Goal: Task Accomplishment & Management: Manage account settings

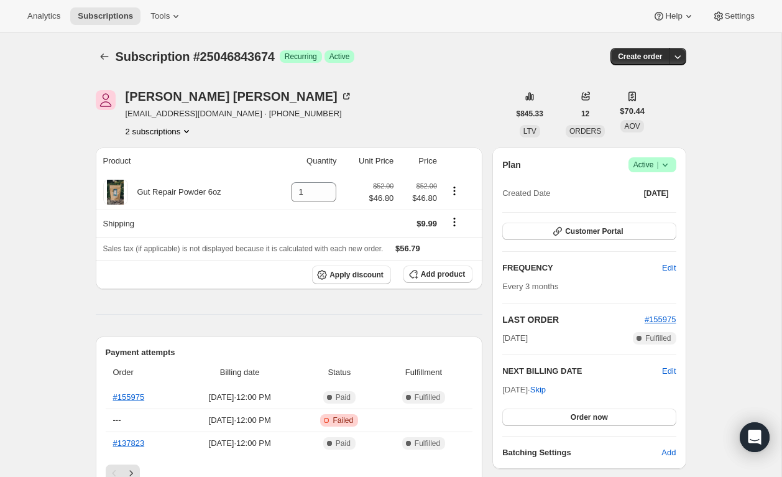
click at [653, 159] on span "Active |" at bounding box center [653, 165] width 38 height 12
click at [655, 219] on button "Cancel subscription" at bounding box center [649, 210] width 78 height 20
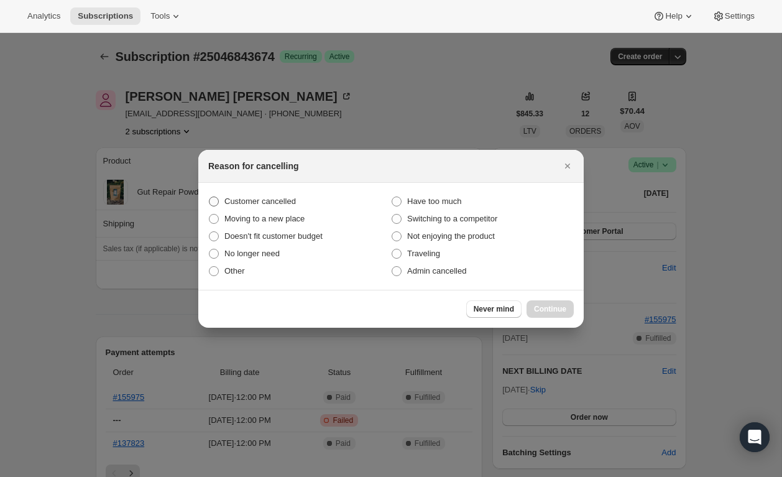
click at [293, 197] on span "Customer cancelled" at bounding box center [259, 200] width 71 height 9
click at [210, 197] on input "Customer cancelled" at bounding box center [209, 196] width 1 height 1
radio input "true"
click at [552, 307] on span "Continue" at bounding box center [550, 309] width 32 height 10
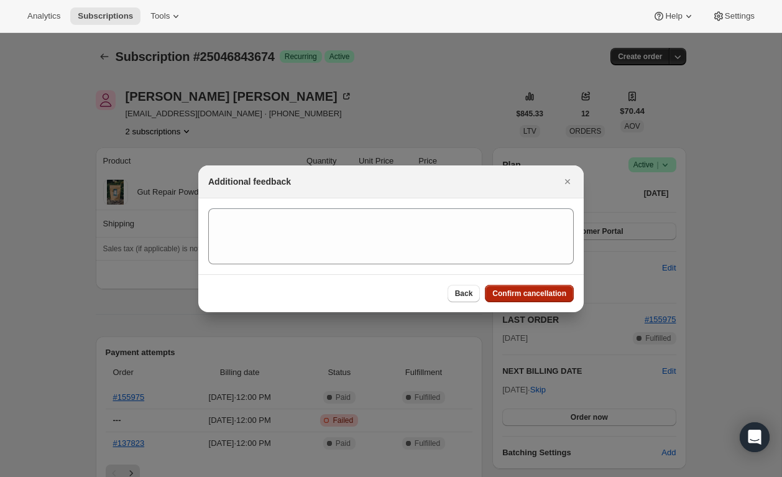
click at [546, 301] on button "Confirm cancellation" at bounding box center [529, 293] width 89 height 17
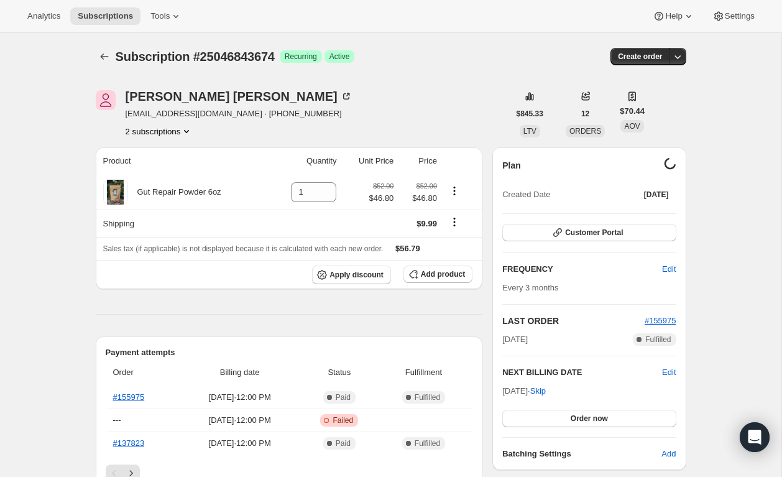
click at [145, 124] on div "[PERSON_NAME] [EMAIL_ADDRESS][DOMAIN_NAME] · [PHONE_NUMBER] 2 subscriptions" at bounding box center [239, 113] width 227 height 47
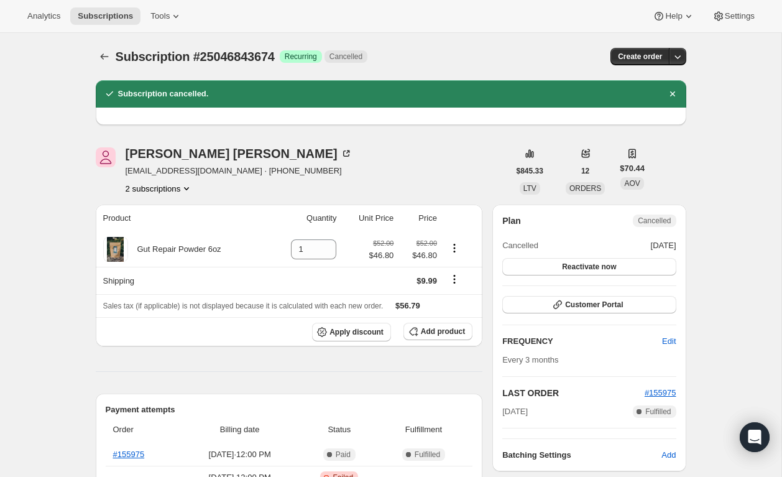
click at [161, 178] on div "[PERSON_NAME] [EMAIL_ADDRESS][DOMAIN_NAME] · [PHONE_NUMBER] 2 subscriptions" at bounding box center [239, 170] width 227 height 47
click at [162, 188] on button "2 subscriptions" at bounding box center [160, 188] width 68 height 12
click at [157, 205] on button "22585671962" at bounding box center [157, 211] width 94 height 20
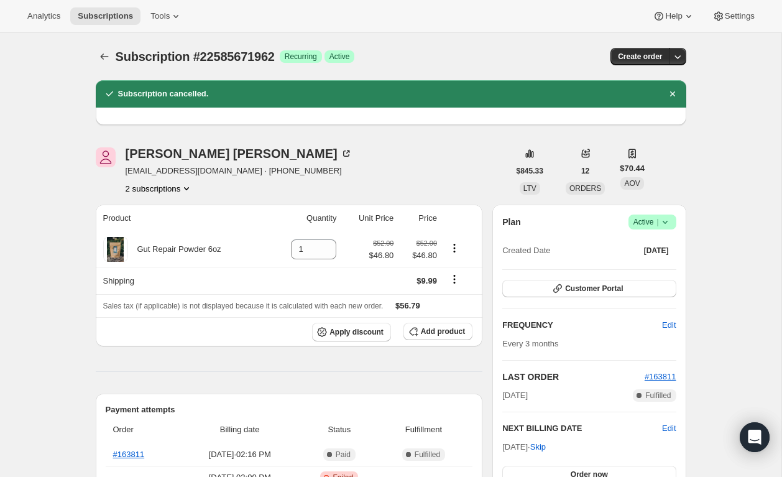
click at [655, 221] on span "Active |" at bounding box center [653, 222] width 38 height 12
click at [656, 273] on span "Cancel subscription" at bounding box center [649, 268] width 70 height 12
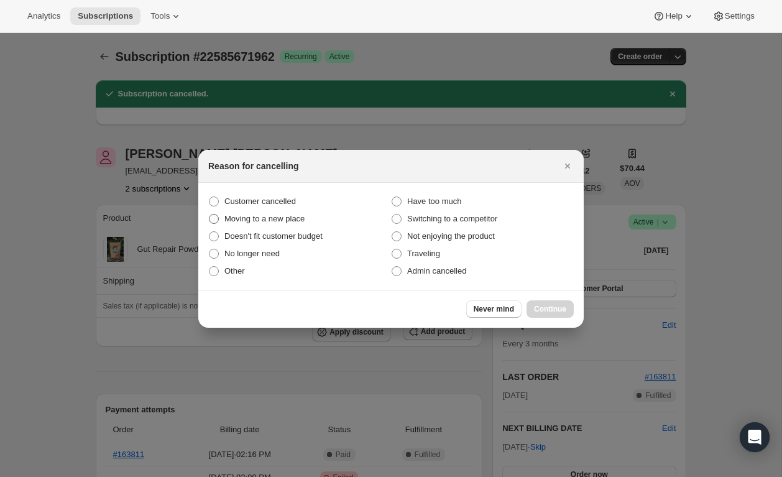
click at [254, 211] on label "Moving to a new place" at bounding box center [299, 218] width 183 height 17
click at [210, 214] on input "Moving to a new place" at bounding box center [209, 214] width 1 height 1
radio input "true"
click at [251, 203] on span "Customer cancelled" at bounding box center [259, 200] width 71 height 9
click at [210, 197] on input "Customer cancelled" at bounding box center [209, 196] width 1 height 1
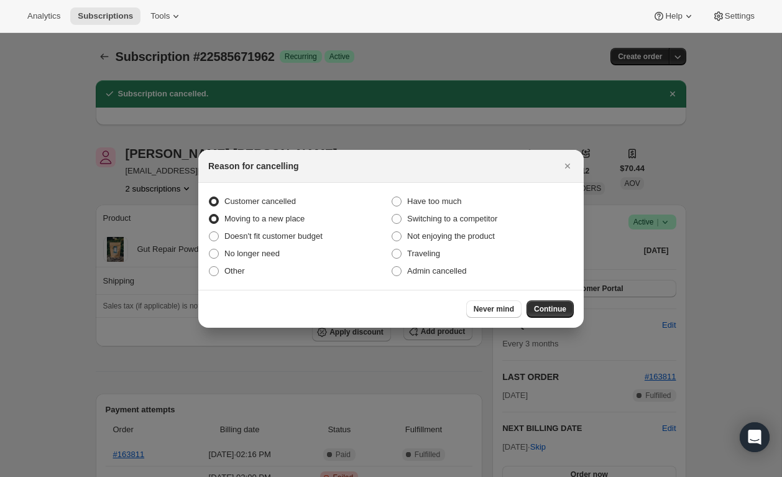
radio input "true"
click at [251, 214] on span "Moving to a new place" at bounding box center [264, 218] width 80 height 9
click at [210, 214] on input "Moving to a new place" at bounding box center [209, 214] width 1 height 1
radio input "true"
click at [248, 197] on span "Customer cancelled" at bounding box center [259, 200] width 71 height 9
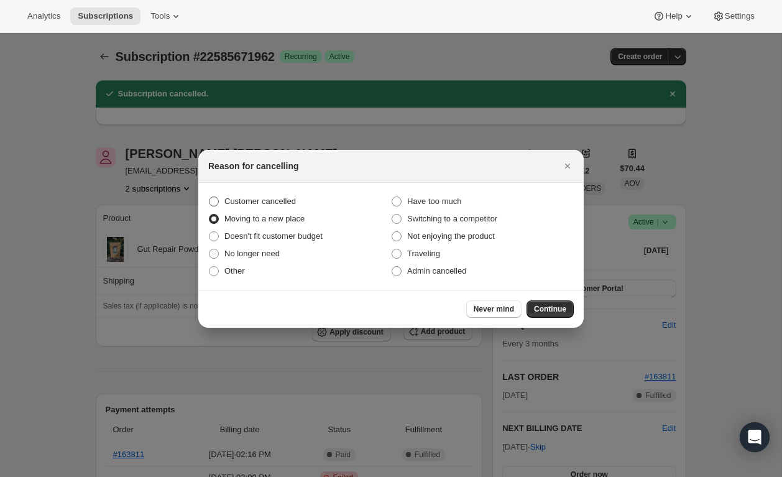
click at [210, 197] on input "Customer cancelled" at bounding box center [209, 196] width 1 height 1
radio input "true"
radio input "false"
click at [541, 311] on span "Continue" at bounding box center [550, 309] width 32 height 10
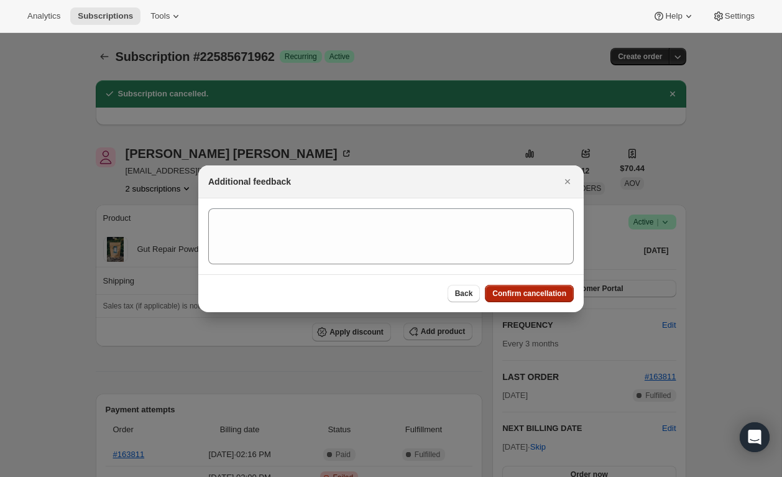
click at [531, 292] on span "Confirm cancellation" at bounding box center [529, 293] width 74 height 10
